Goal: Information Seeking & Learning: Learn about a topic

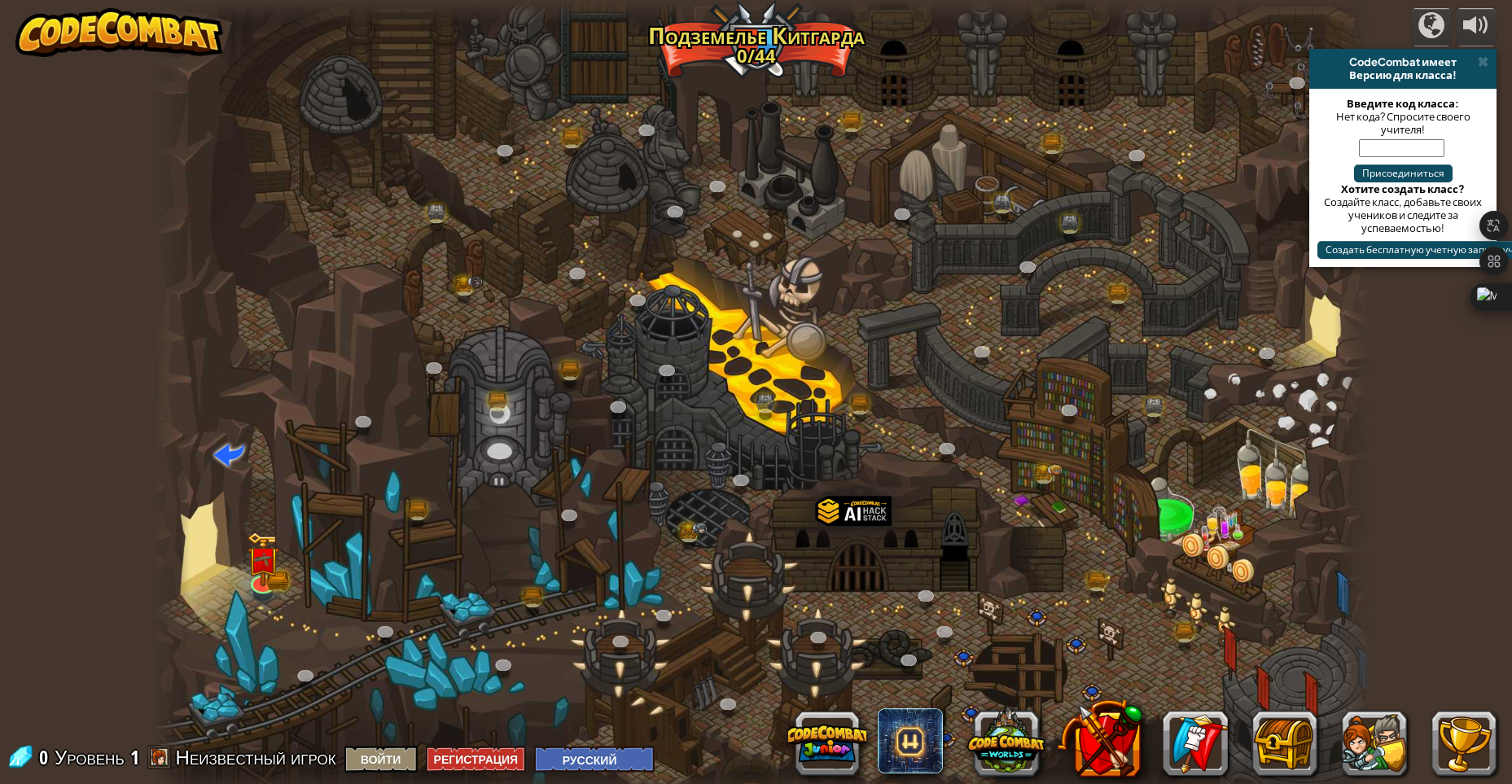
select select "ru"
click at [77, 26] on img at bounding box center [120, 32] width 208 height 49
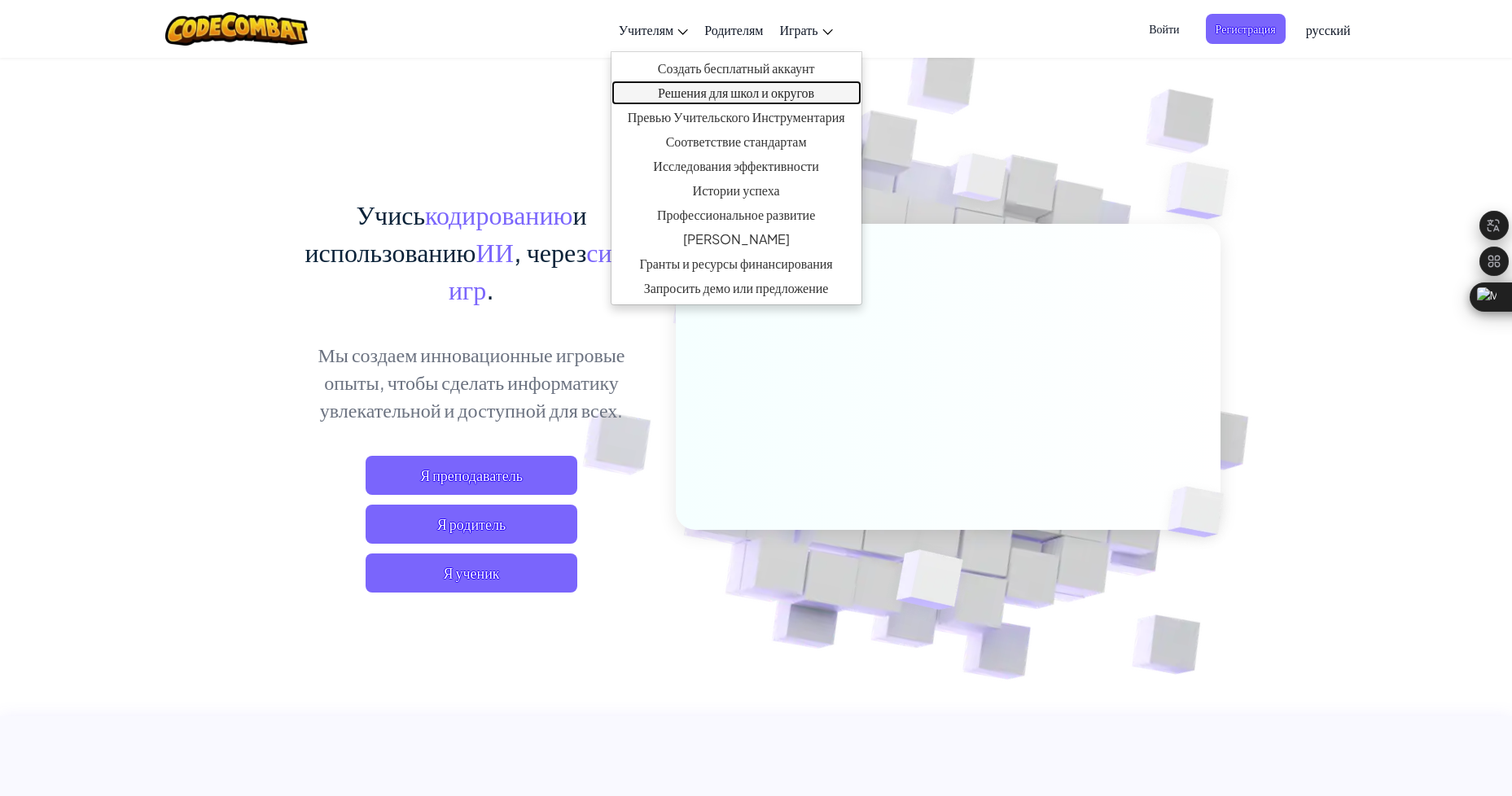
click at [689, 92] on link "Решения для школ и округов" at bounding box center [736, 92] width 250 height 24
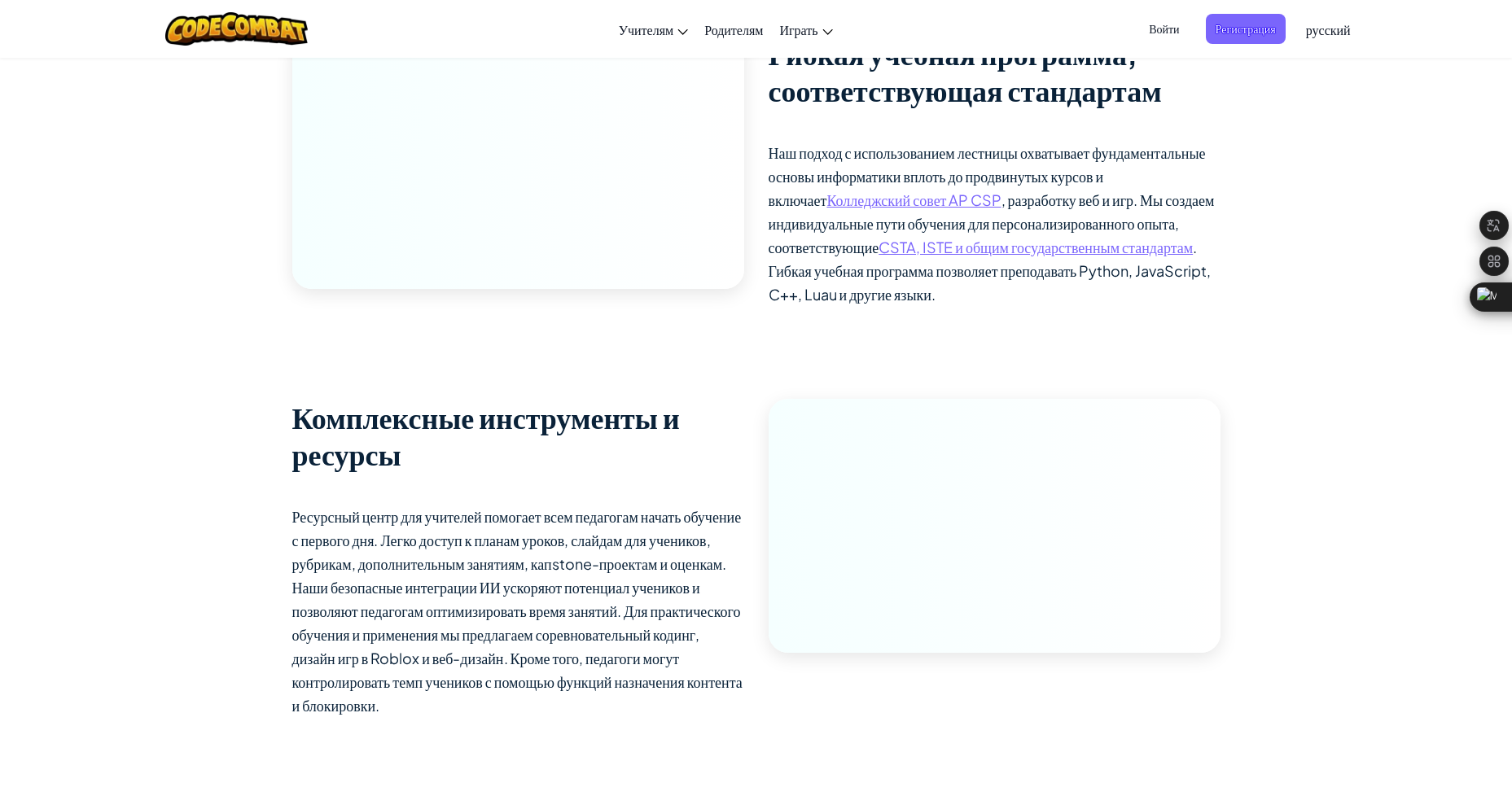
scroll to position [1303, 0]
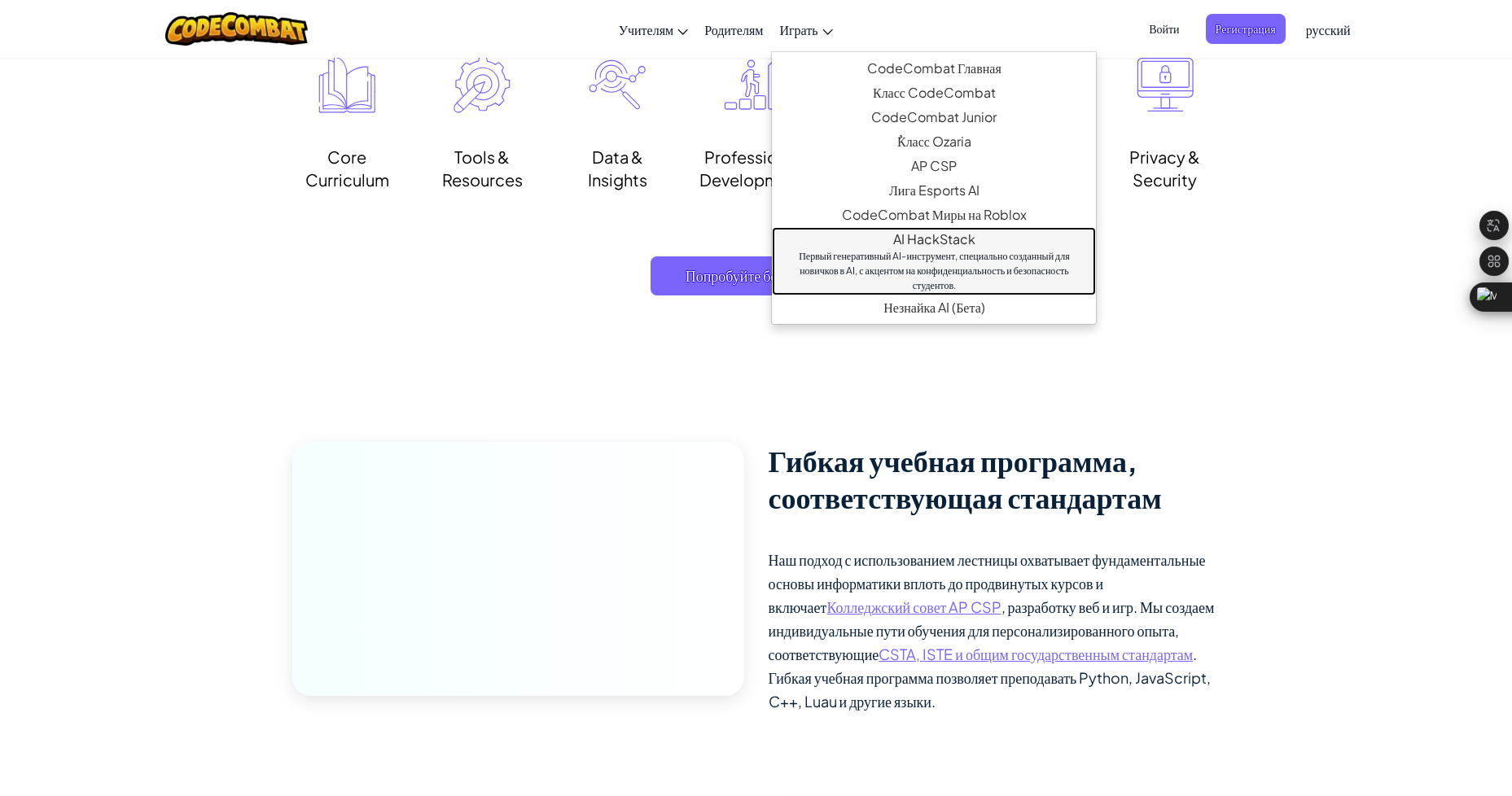
click at [963, 258] on div "Первый генеративный AI-инструмент, специально созданный для новичков в AI, с ак…" at bounding box center [934, 271] width 291 height 44
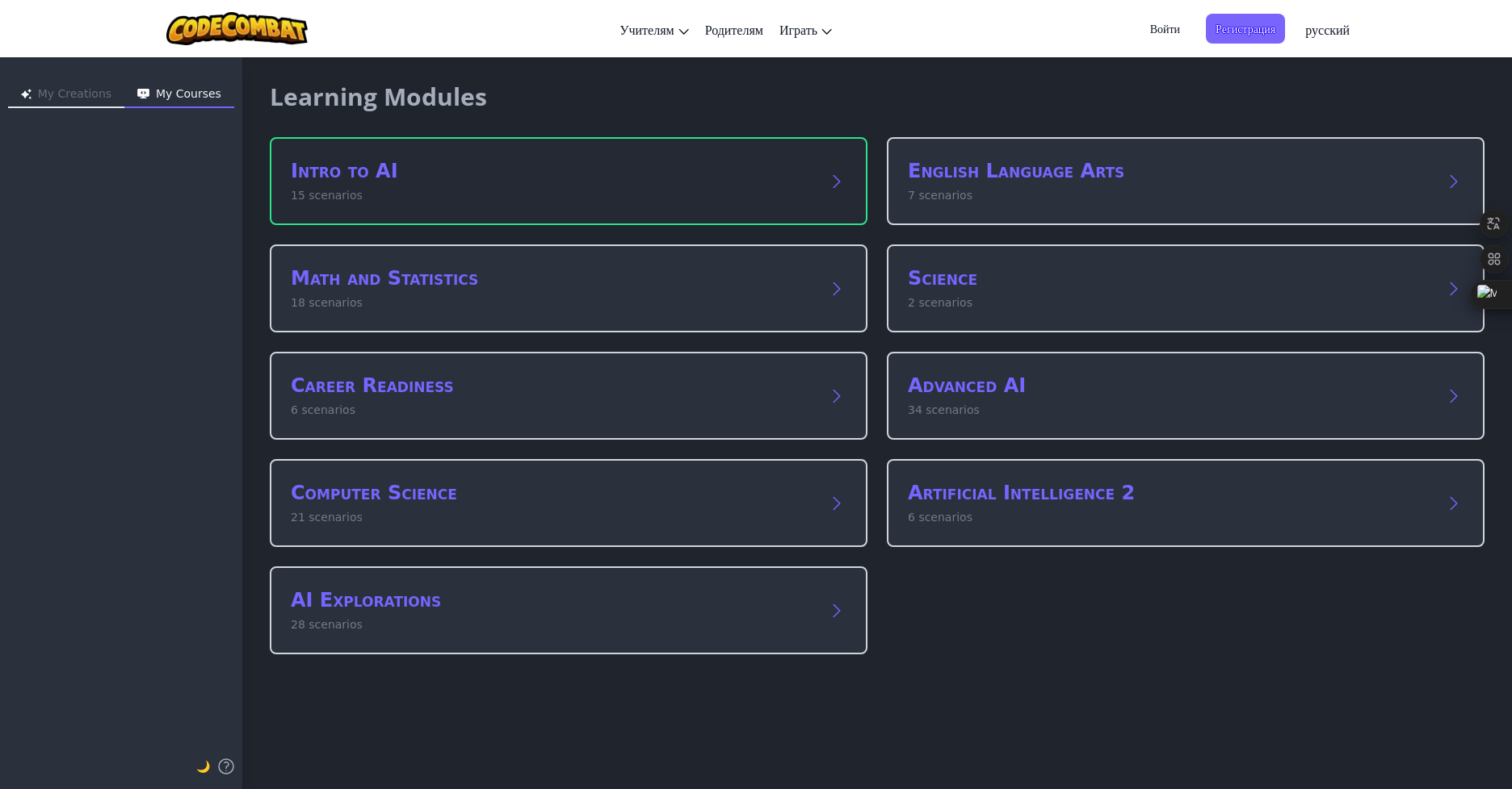
click at [453, 180] on h2 "Intro to AI" at bounding box center [552, 171] width 524 height 26
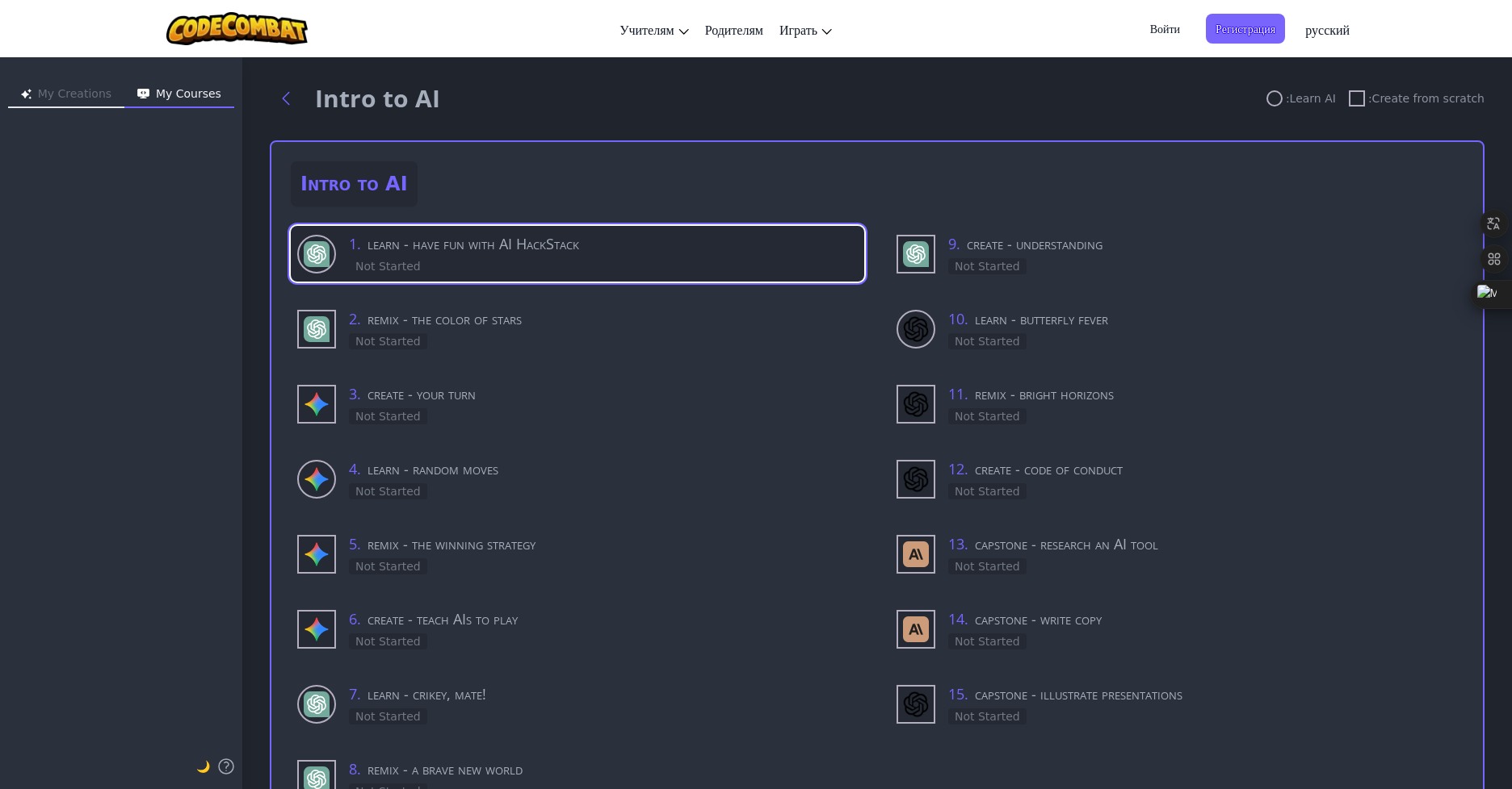
click at [495, 240] on h3 "1 . learn - have fun with AI HackStack" at bounding box center [603, 243] width 509 height 22
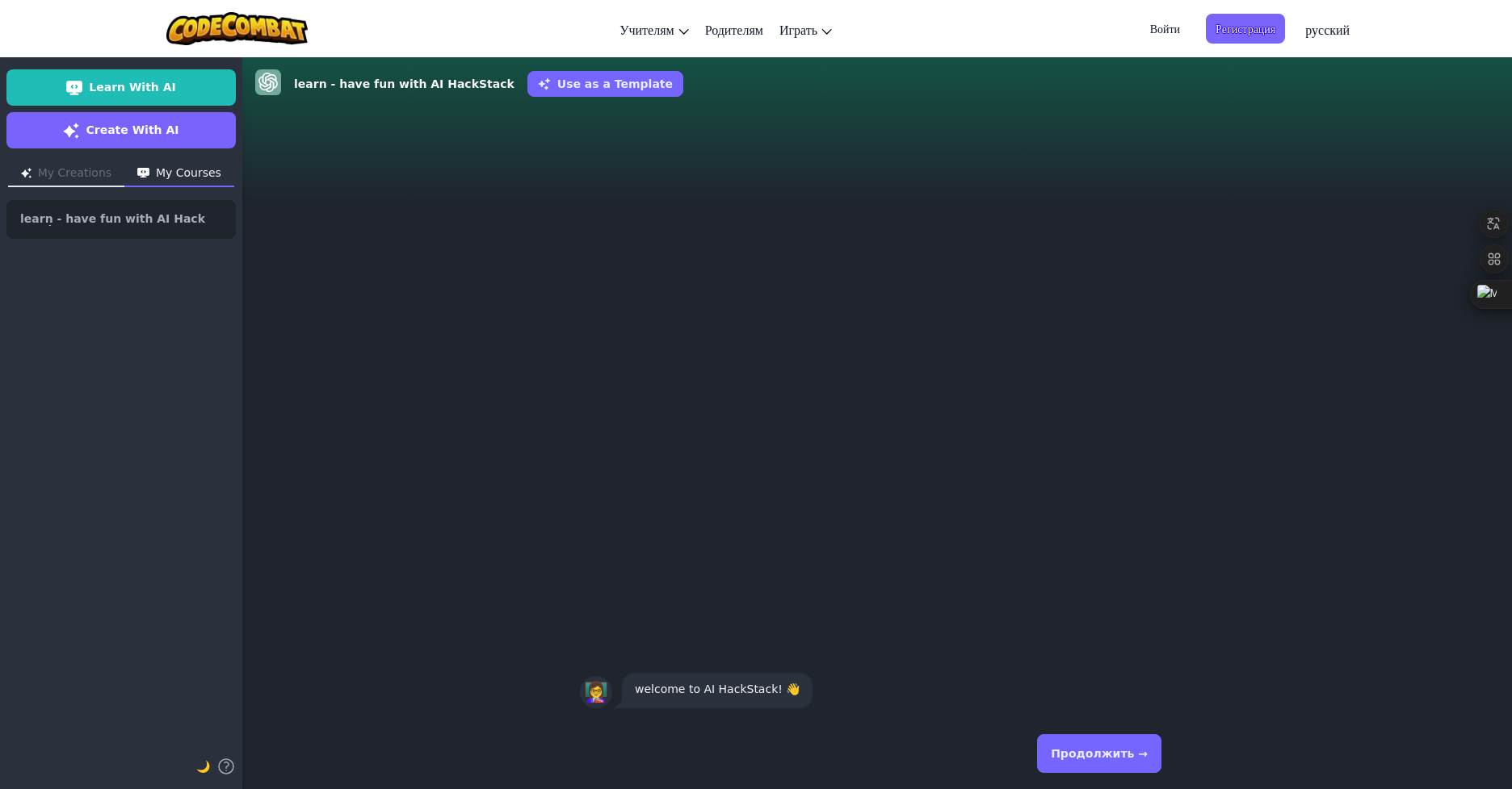
click at [1121, 740] on button "Продолжить →" at bounding box center [1099, 754] width 125 height 39
click at [1089, 754] on button "Продолжить →" at bounding box center [1099, 754] width 125 height 39
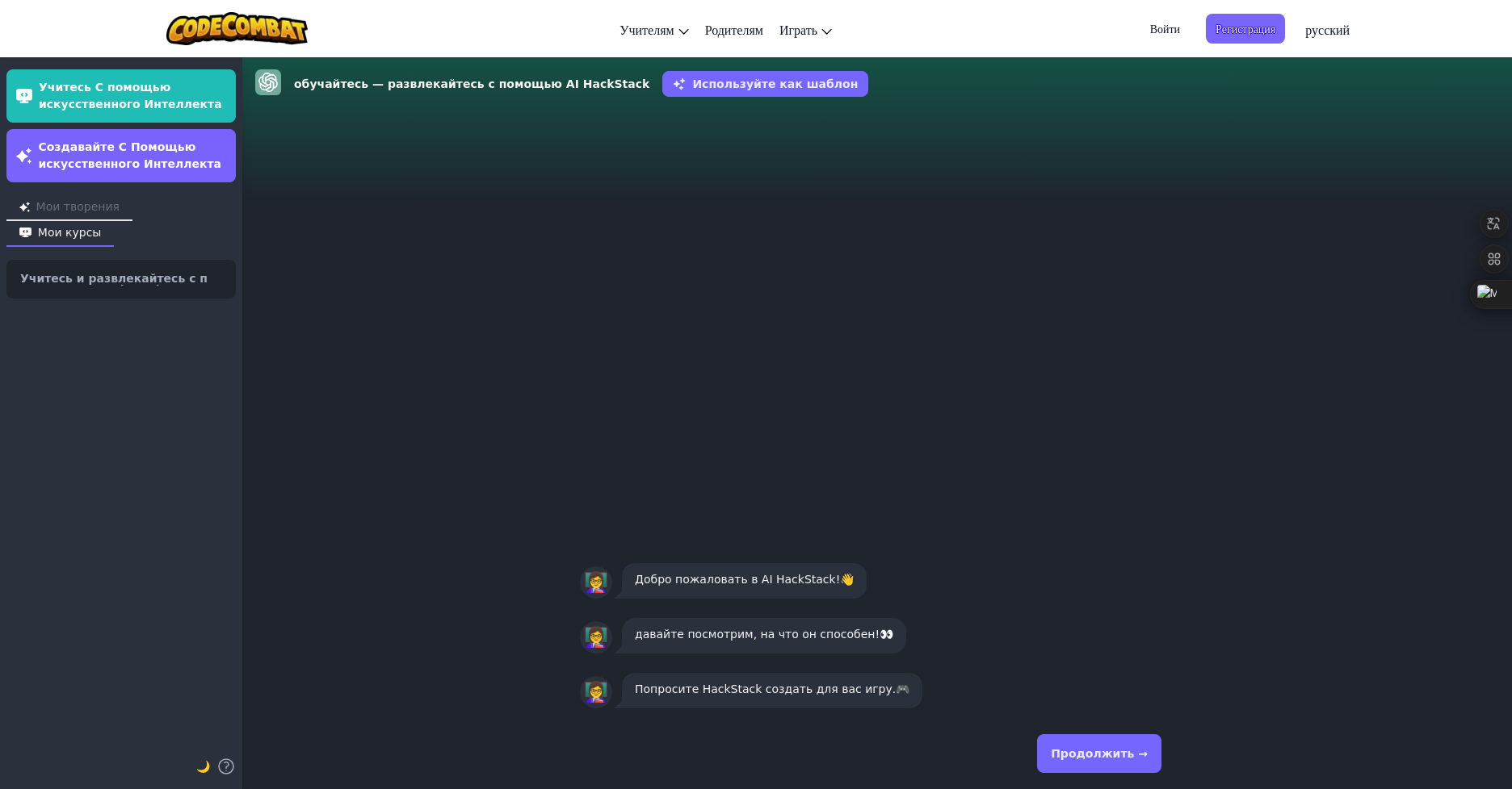
click at [1124, 771] on button "Продолжить →" at bounding box center [1099, 754] width 125 height 39
